Goal: Use online tool/utility: Utilize a website feature to perform a specific function

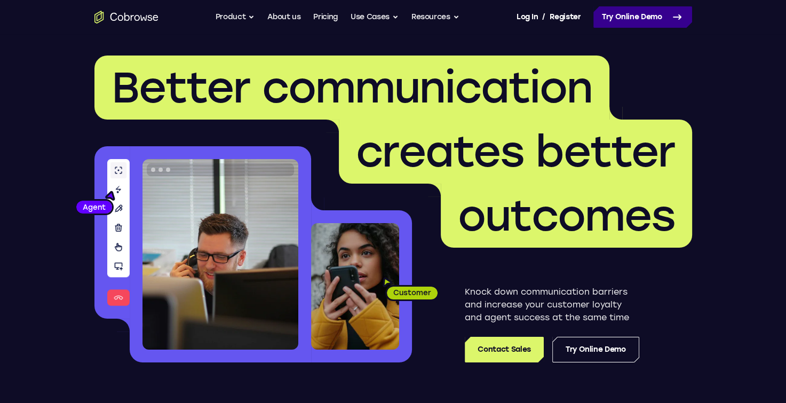
click at [619, 15] on link "Try Online Demo" at bounding box center [642, 16] width 99 height 21
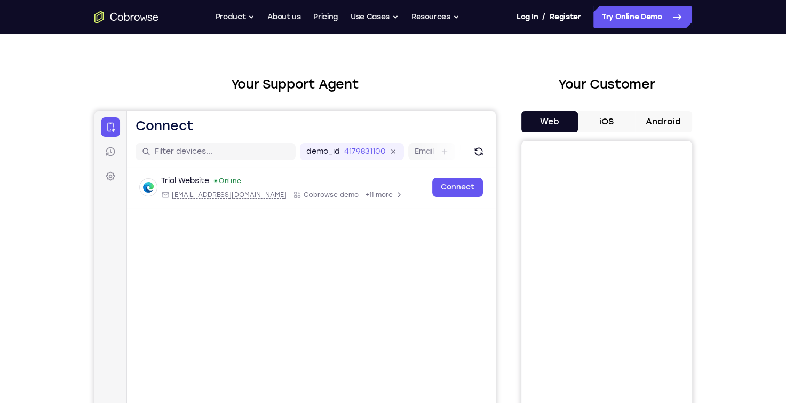
scroll to position [22, 0]
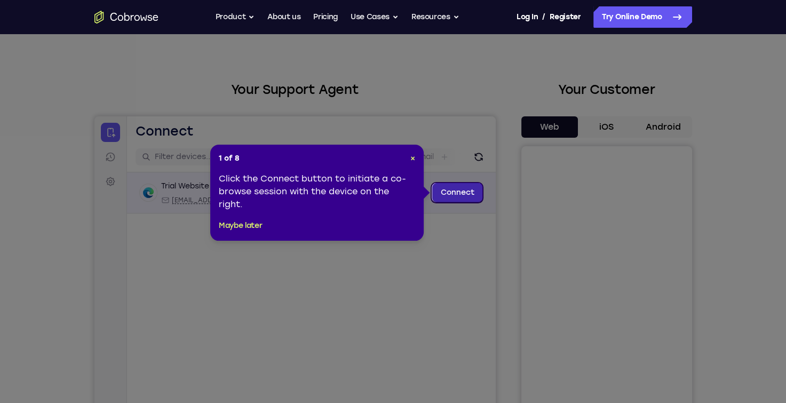
click at [468, 198] on link "Connect" at bounding box center [456, 192] width 51 height 19
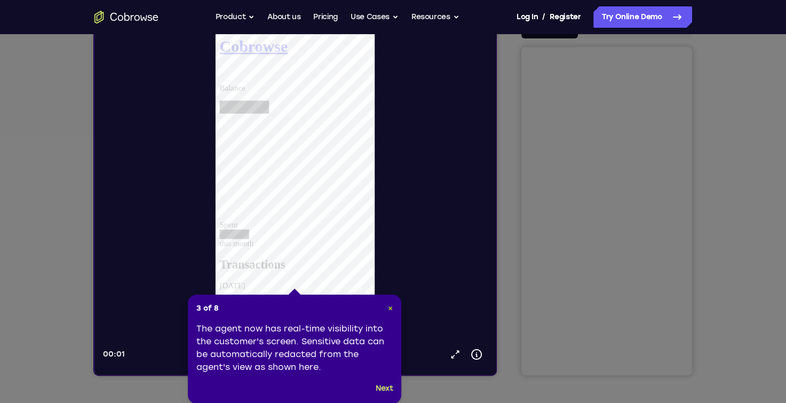
scroll to position [0, 0]
click at [391, 310] on span "×" at bounding box center [390, 307] width 5 height 9
